Goal: Navigation & Orientation: Find specific page/section

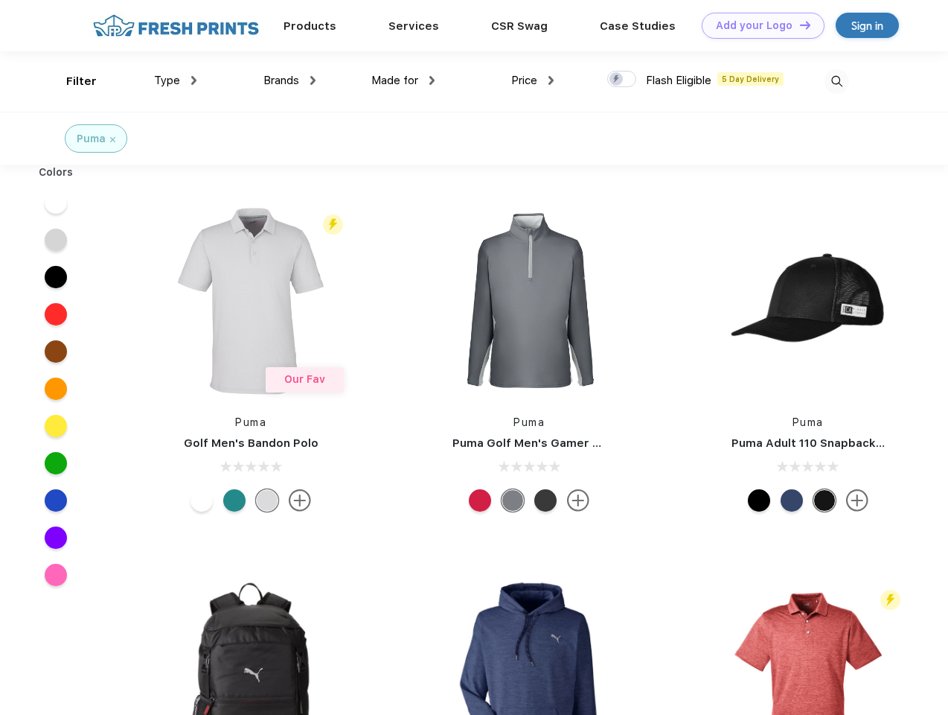
scroll to position [1, 0]
click at [758, 25] on link "Add your Logo Design Tool" at bounding box center [763, 26] width 123 height 26
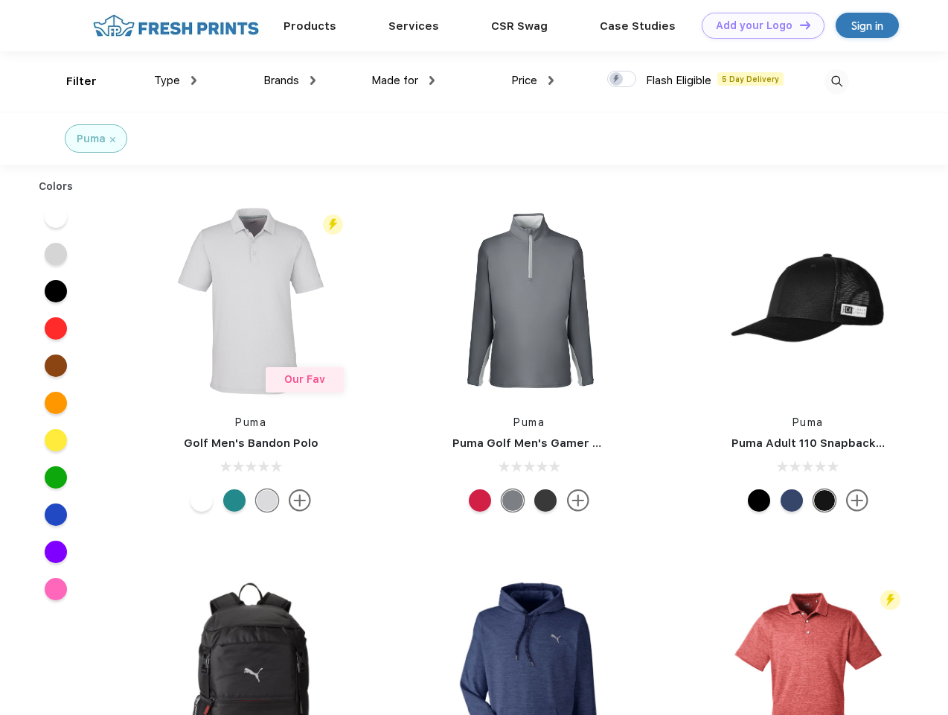
click at [0, 0] on div "Design Tool" at bounding box center [0, 0] width 0 height 0
click at [799, 25] on link "Add your Logo Design Tool" at bounding box center [763, 26] width 123 height 26
click at [71, 81] on div "Filter" at bounding box center [81, 81] width 31 height 17
click at [176, 80] on span "Type" at bounding box center [167, 80] width 26 height 13
click at [290, 80] on span "Brands" at bounding box center [281, 80] width 36 height 13
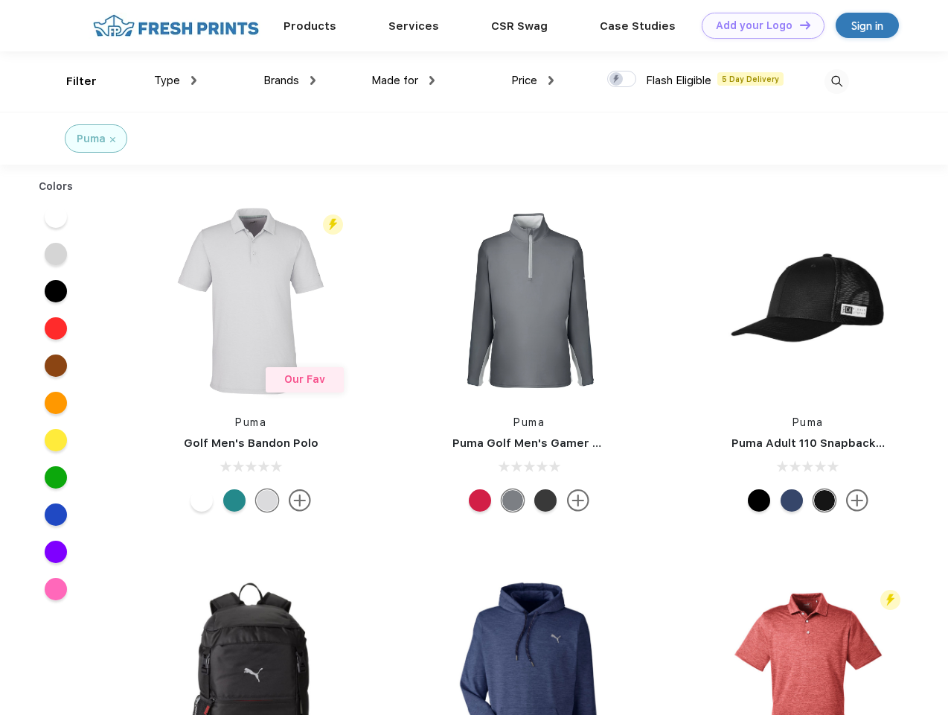
click at [403, 80] on span "Made for" at bounding box center [394, 80] width 47 height 13
click at [533, 80] on span "Price" at bounding box center [524, 80] width 26 height 13
click at [622, 80] on div at bounding box center [621, 79] width 29 height 16
click at [617, 80] on input "checkbox" at bounding box center [612, 75] width 10 height 10
click at [837, 81] on img at bounding box center [837, 81] width 25 height 25
